Goal: Navigation & Orientation: Find specific page/section

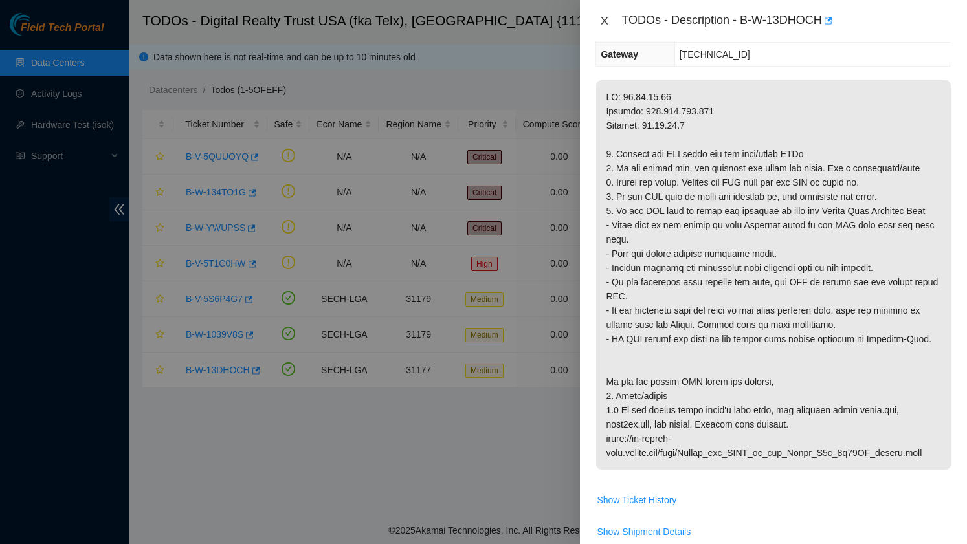
click at [604, 21] on icon "close" at bounding box center [604, 21] width 7 height 8
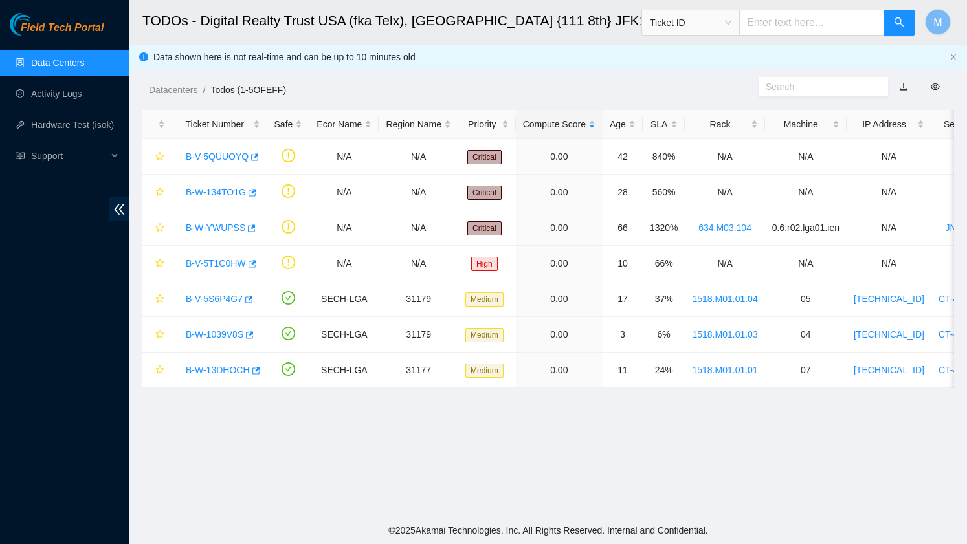
scroll to position [230, 0]
